Goal: Transaction & Acquisition: Purchase product/service

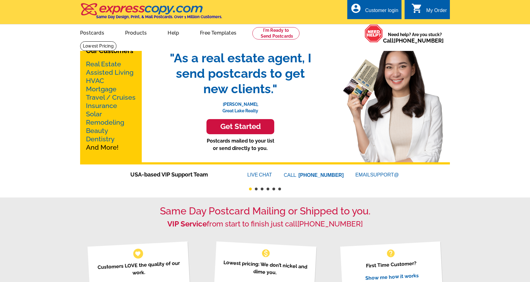
click at [97, 64] on link "Real Estate" at bounding box center [103, 64] width 35 height 8
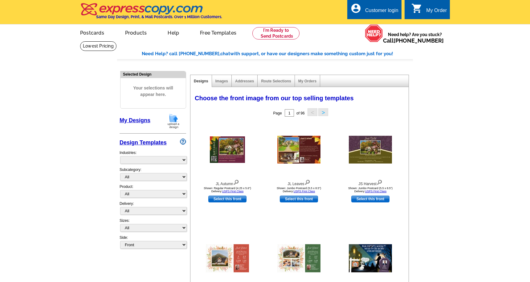
select select "785"
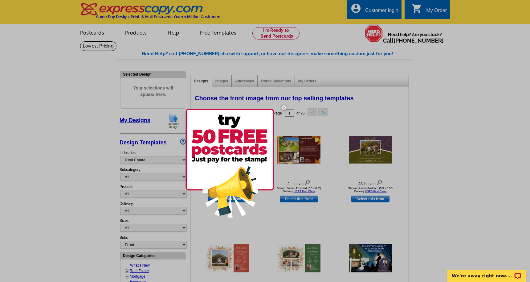
click at [282, 107] on img at bounding box center [284, 108] width 18 height 18
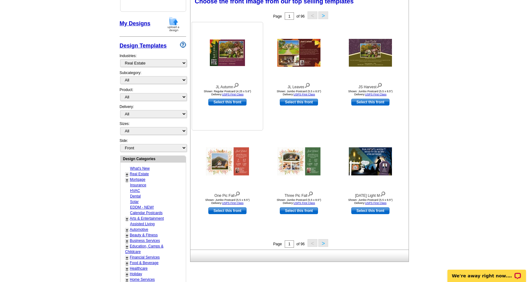
scroll to position [99, 0]
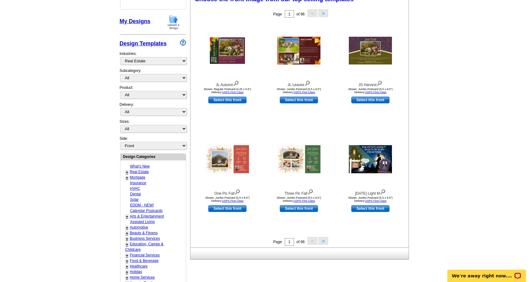
click at [126, 173] on link "+" at bounding box center [127, 171] width 2 height 5
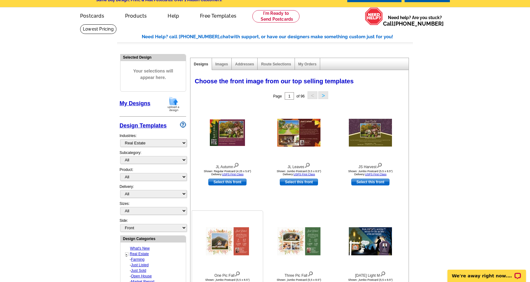
scroll to position [15, 0]
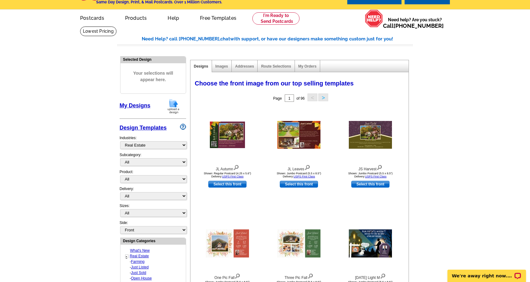
click at [325, 100] on button ">" at bounding box center [323, 97] width 10 height 8
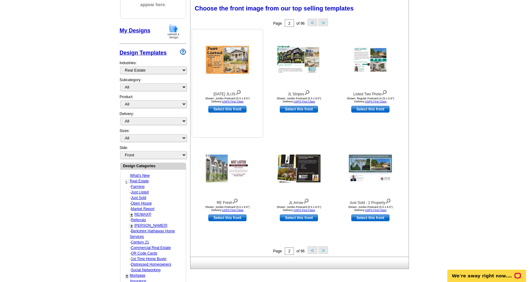
scroll to position [91, 0]
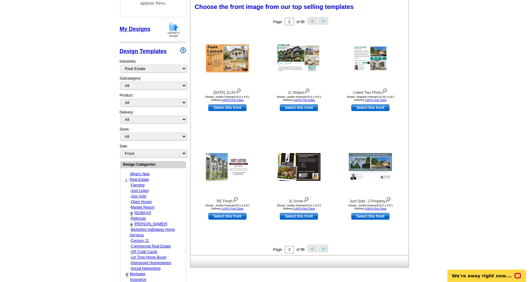
click at [140, 185] on link "Farming" at bounding box center [138, 185] width 14 height 4
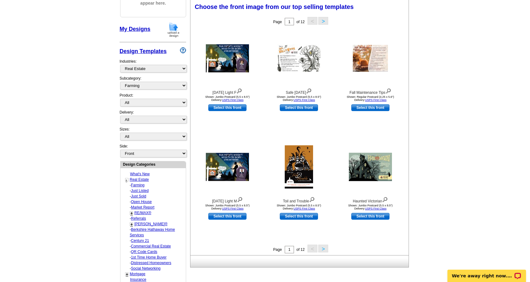
click at [137, 191] on link "Just Listed" at bounding box center [140, 190] width 18 height 4
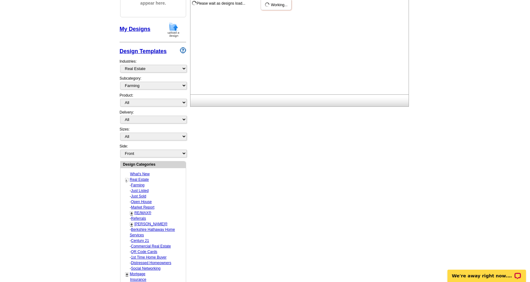
select select "788"
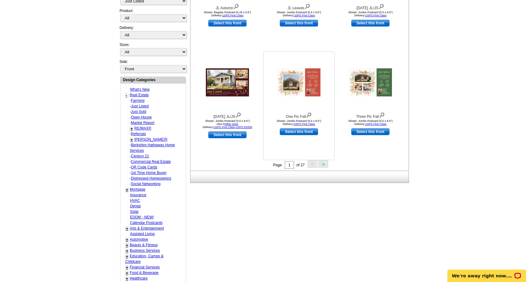
scroll to position [177, 0]
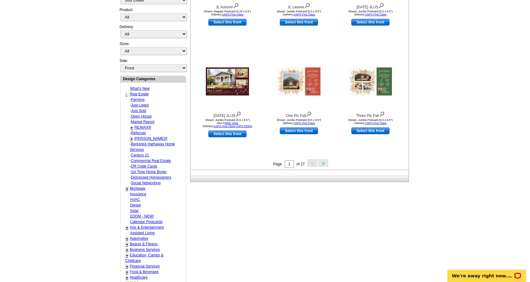
click at [324, 162] on button ">" at bounding box center [323, 163] width 10 height 8
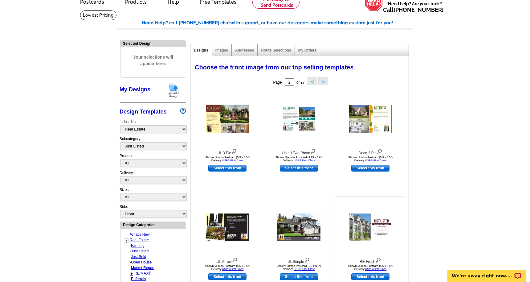
scroll to position [22, 0]
